Goal: Check status

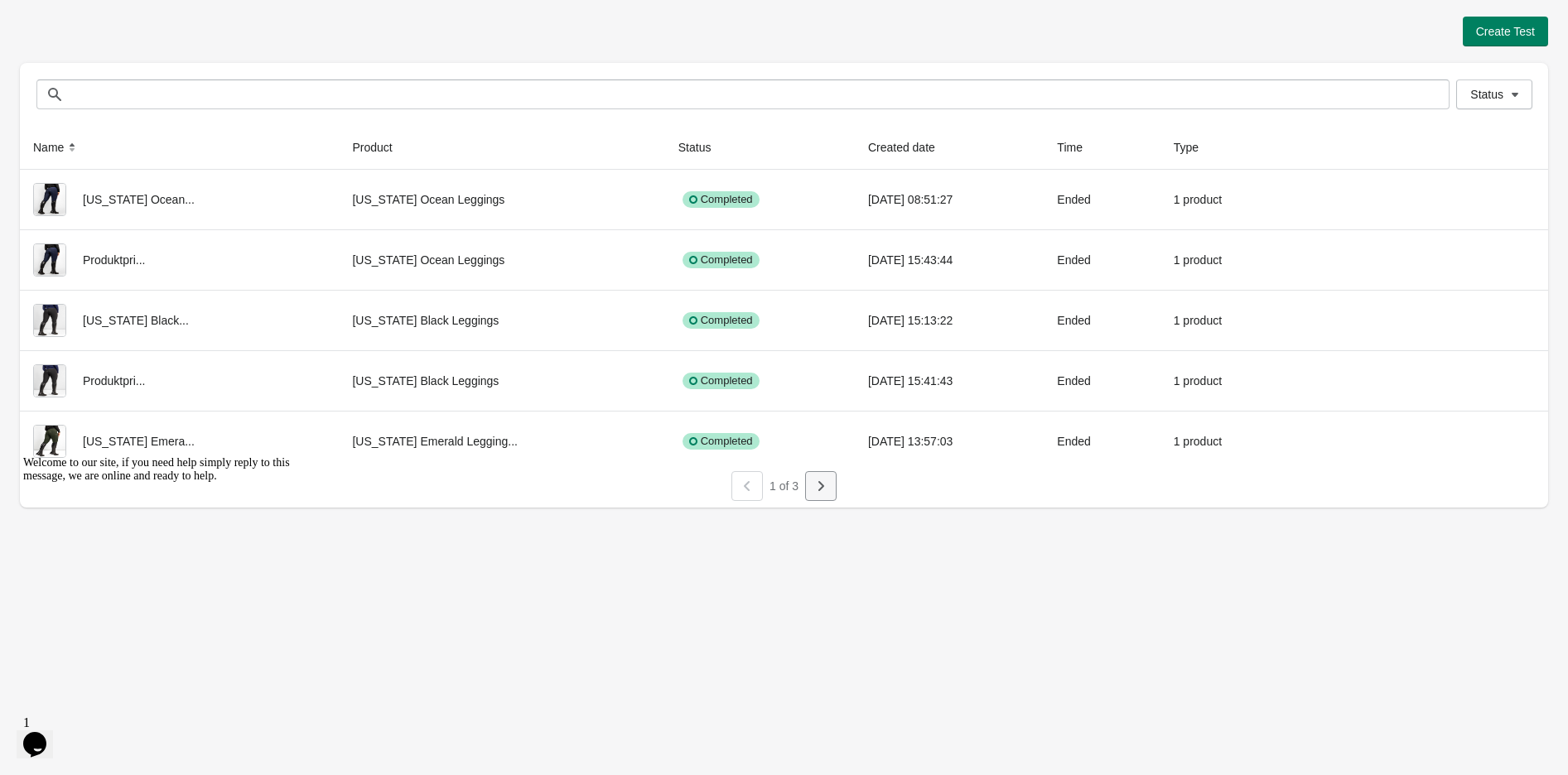
click at [817, 487] on icon "button" at bounding box center [820, 485] width 16 height 16
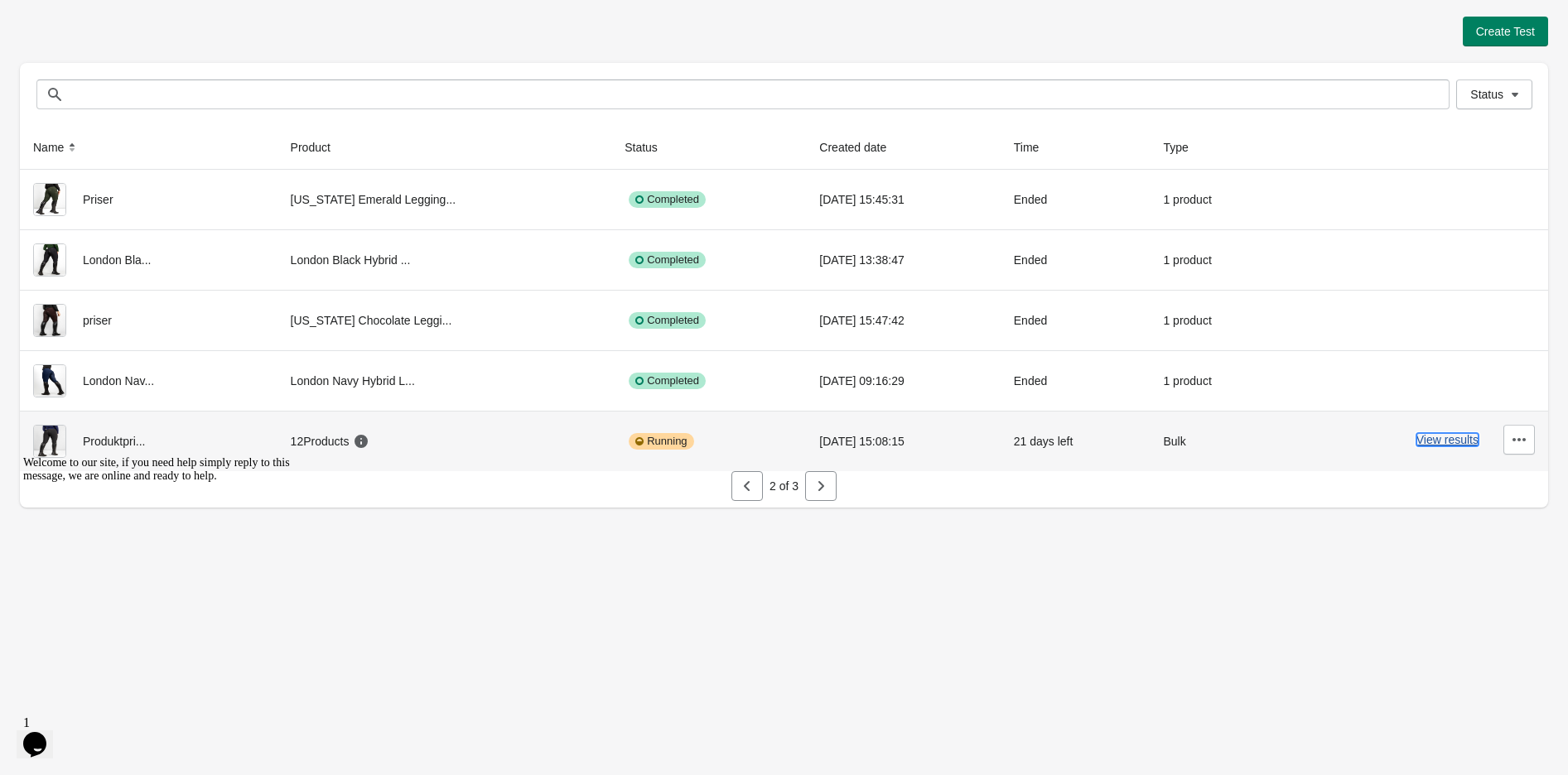
click at [1429, 444] on button "View results" at bounding box center [1446, 439] width 62 height 13
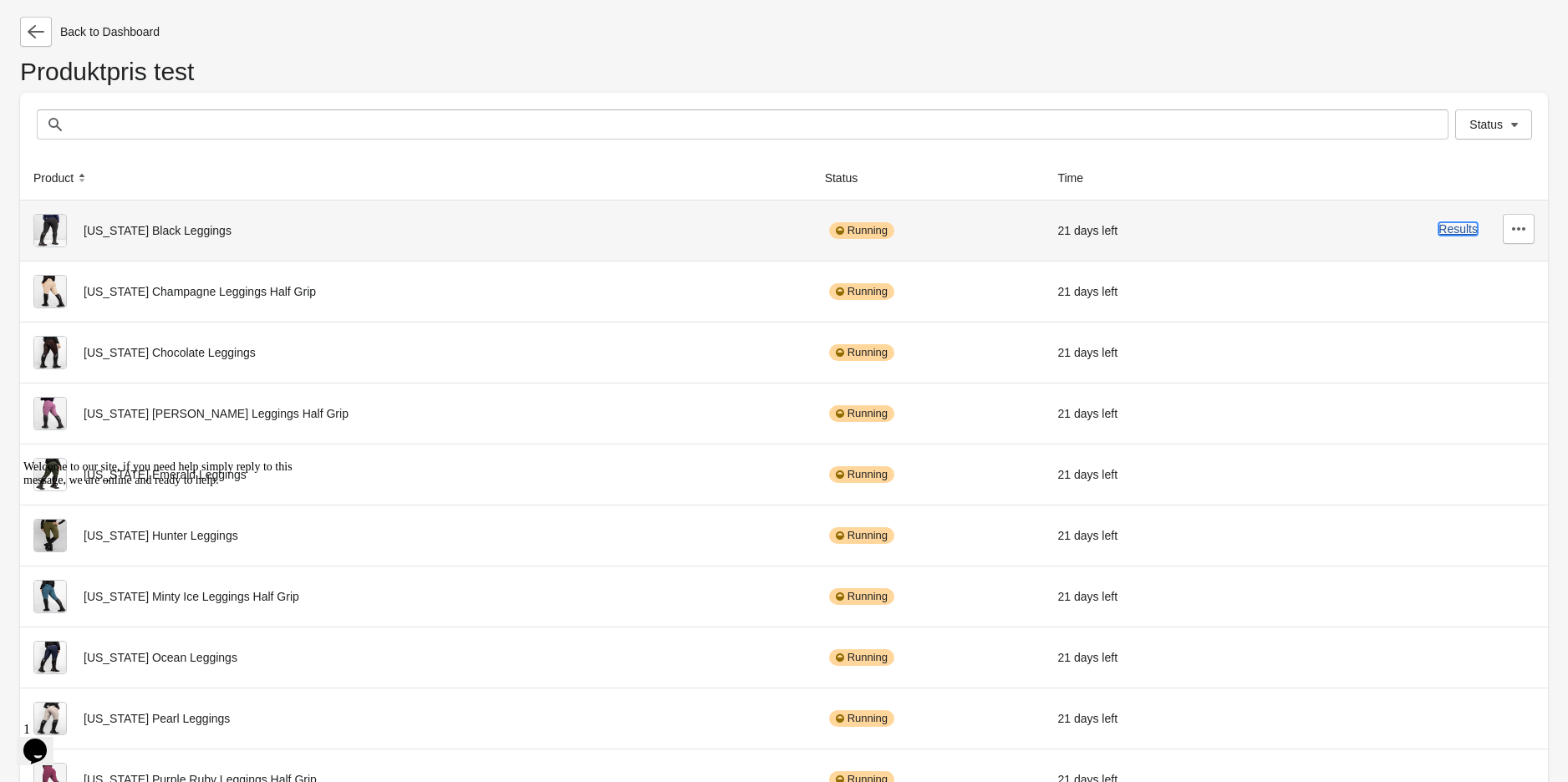
click at [1459, 236] on button "Results" at bounding box center [1458, 229] width 39 height 13
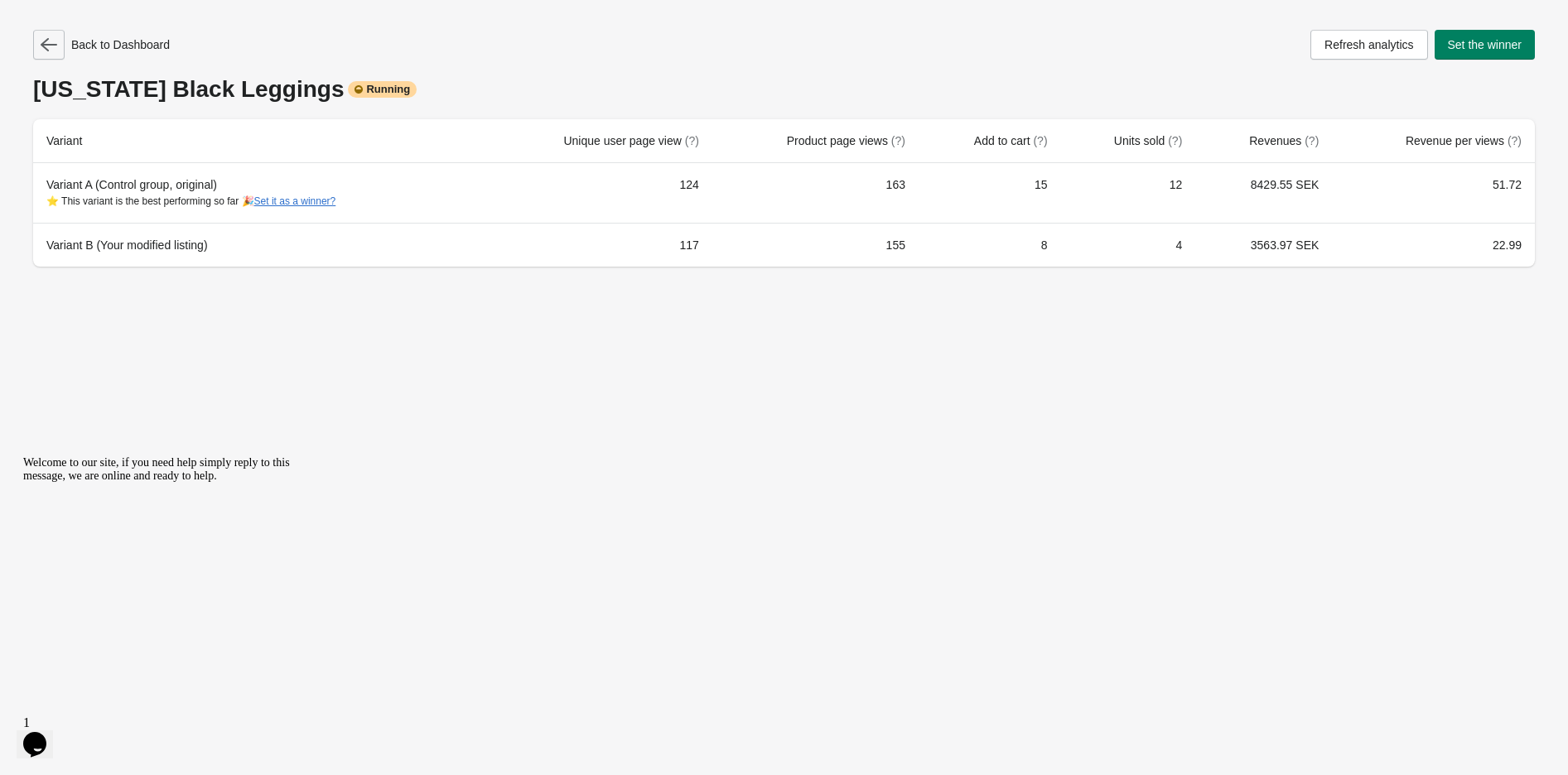
click at [55, 51] on icon "button" at bounding box center [48, 44] width 16 height 16
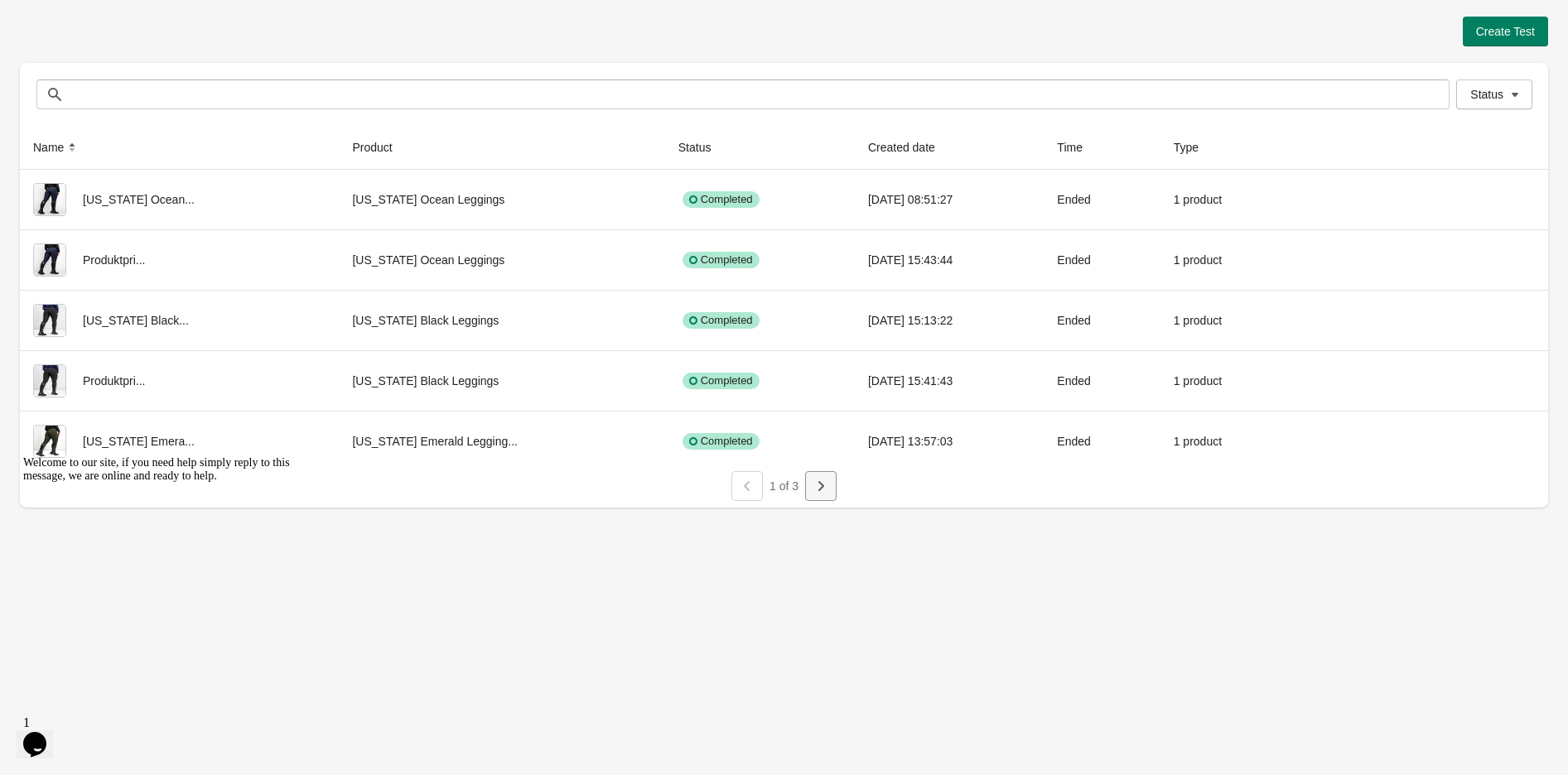
click at [824, 493] on icon "button" at bounding box center [820, 485] width 16 height 16
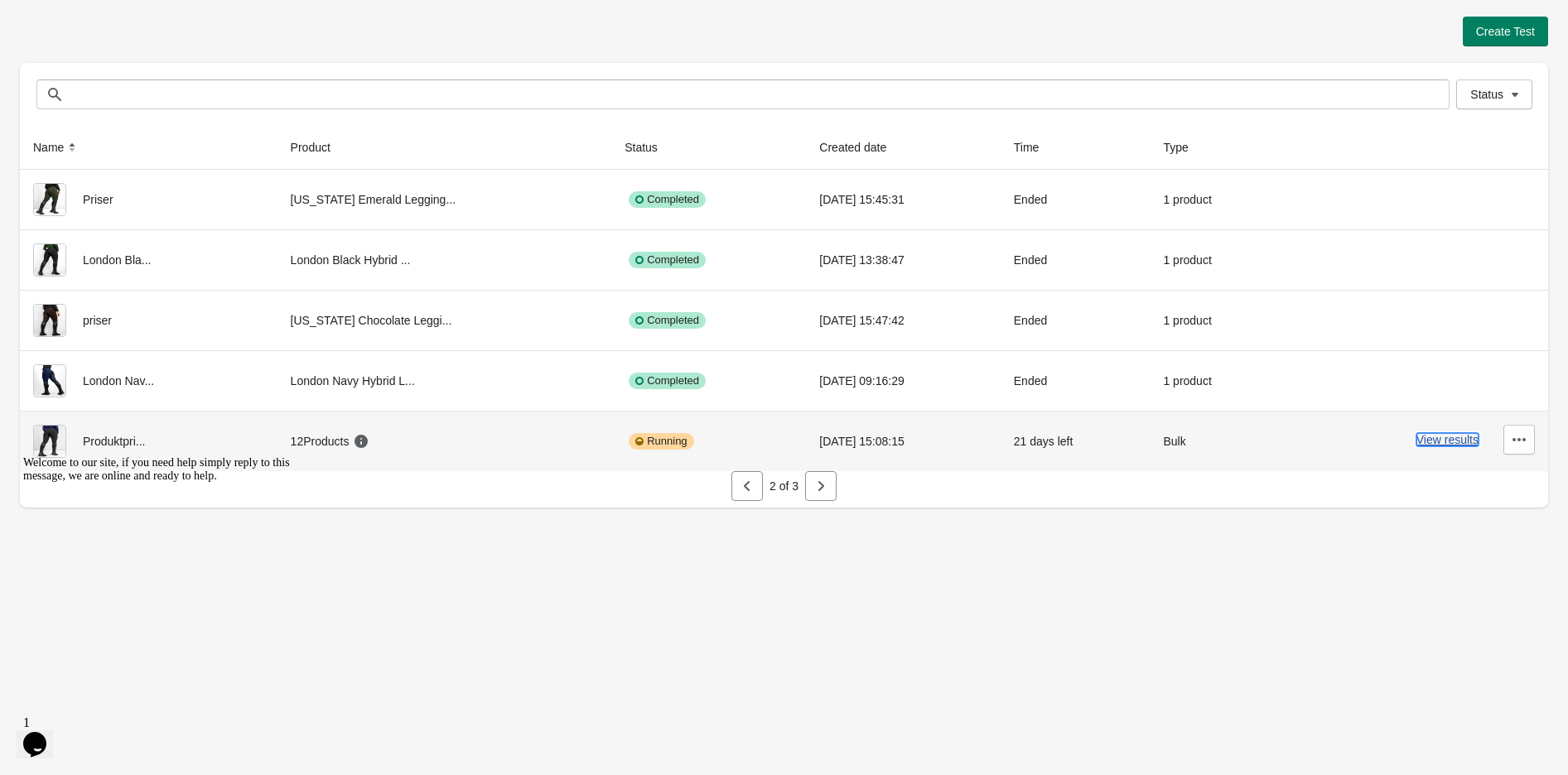
click at [1441, 439] on button "View results" at bounding box center [1446, 439] width 62 height 13
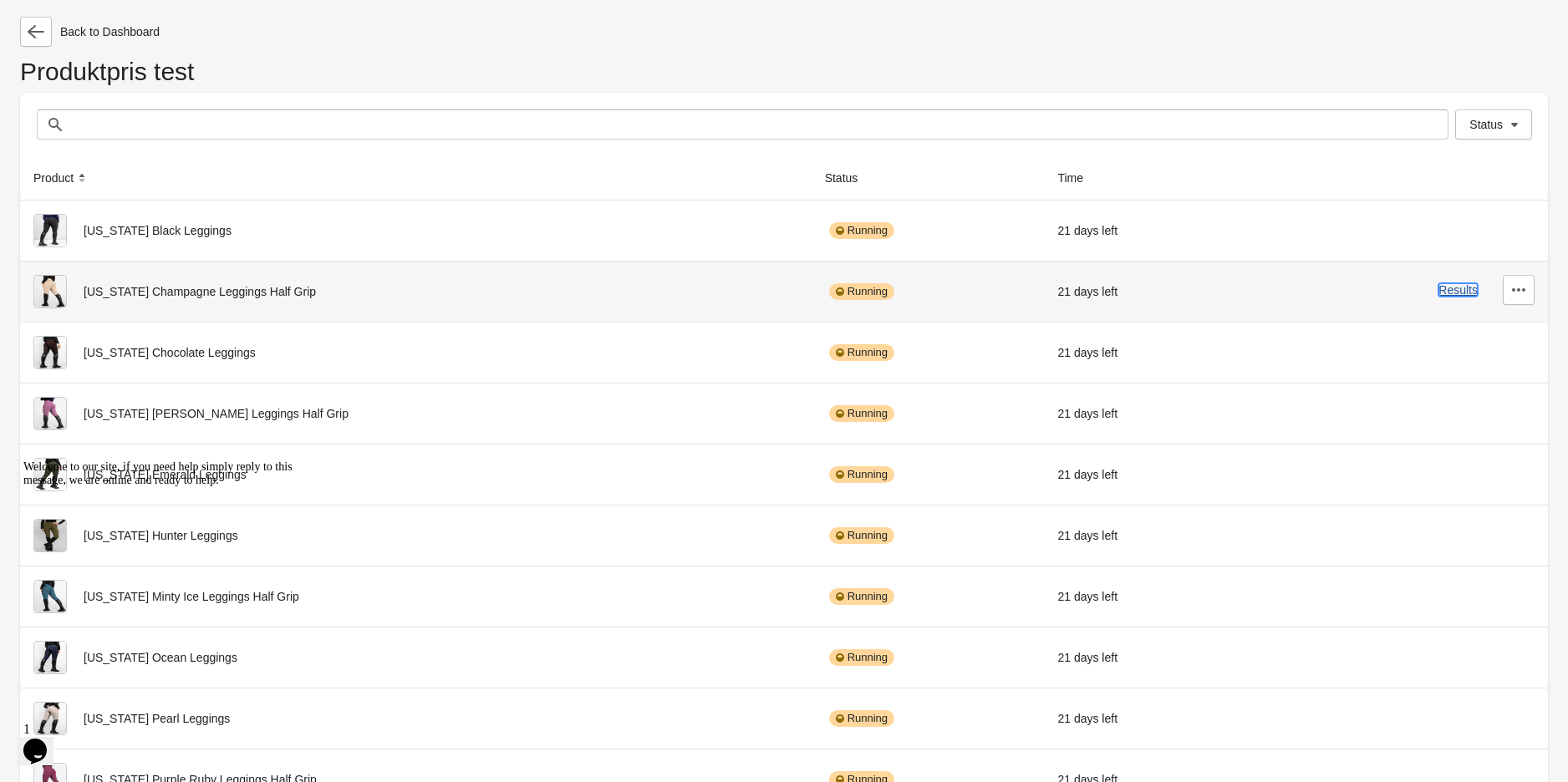
click at [1447, 289] on button "Results" at bounding box center [1458, 290] width 39 height 13
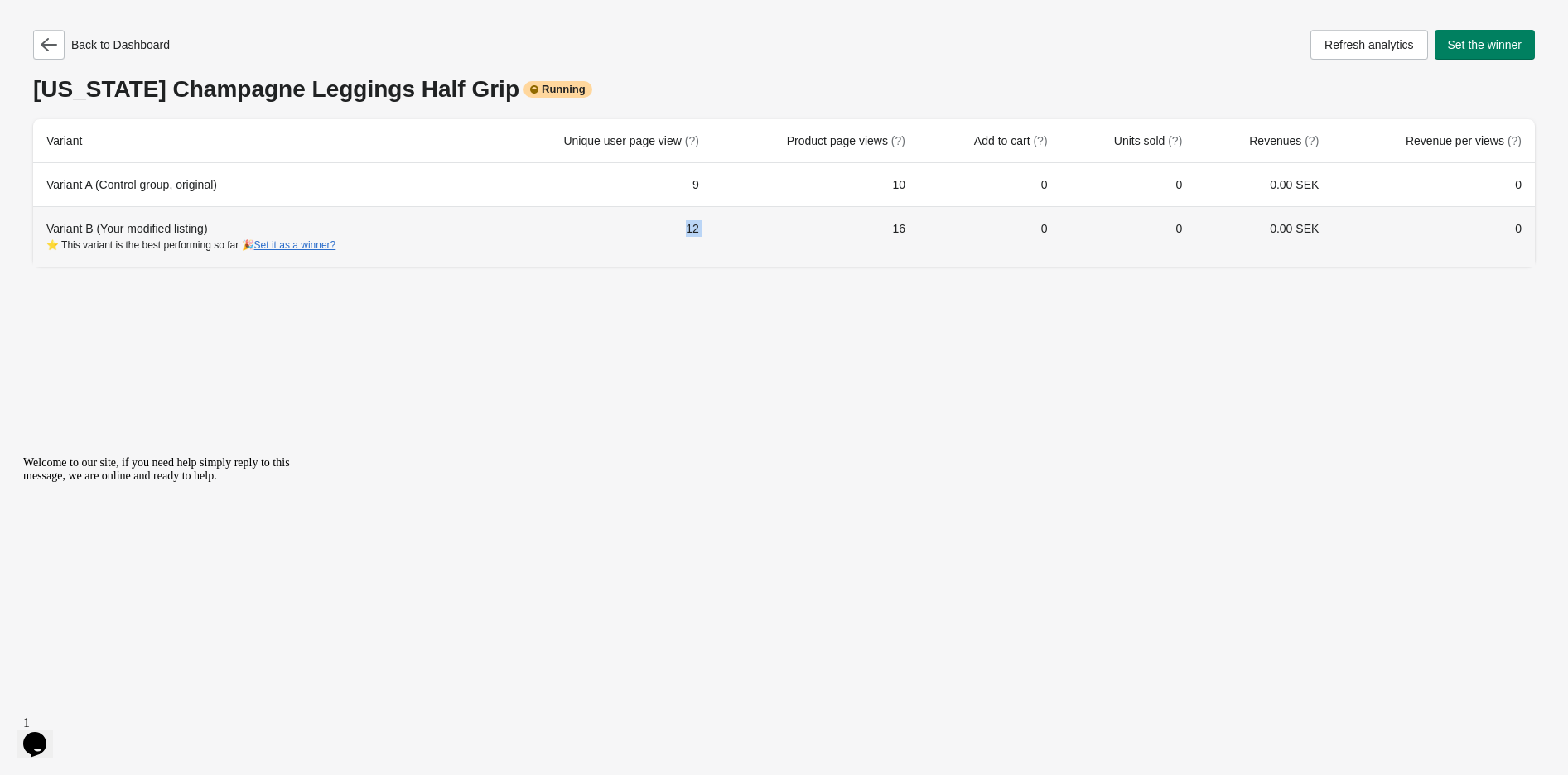
drag, startPoint x: 683, startPoint y: 230, endPoint x: 876, endPoint y: 267, distance: 196.5
click at [872, 258] on tr "Variant B (Your modified listing) ⭐ This variant is the best performing so far …" at bounding box center [784, 237] width 1501 height 61
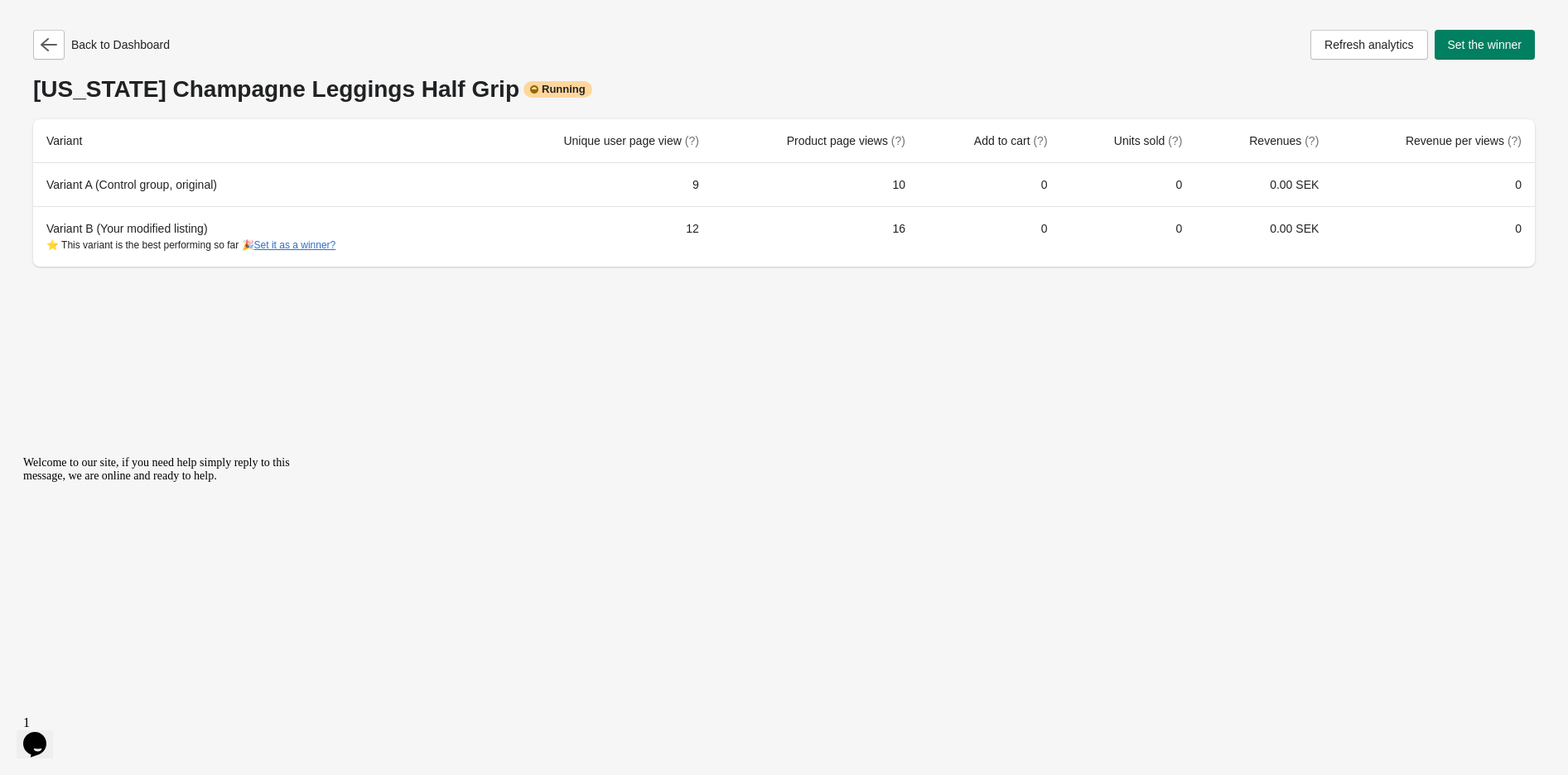
click at [865, 361] on div "Back to Dashboard Refresh analytics Set the winner [US_STATE] Champagne Legging…" at bounding box center [784, 387] width 1568 height 775
click at [50, 48] on icon "button" at bounding box center [48, 44] width 16 height 16
